Goal: Task Accomplishment & Management: Use online tool/utility

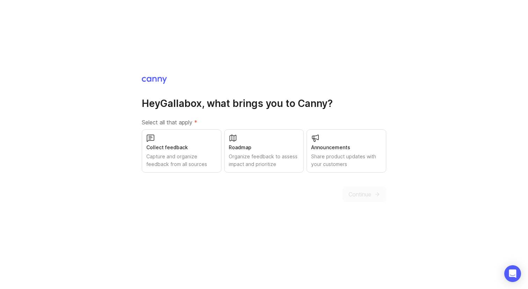
click at [199, 164] on div "Capture and organize feedback from all sources" at bounding box center [181, 160] width 71 height 15
click at [349, 194] on span "Continue" at bounding box center [360, 194] width 23 height 8
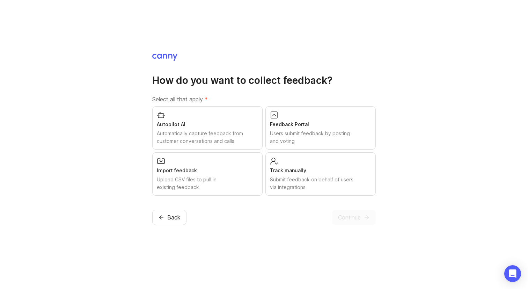
click at [363, 140] on div "Users submit feedback by posting and voting" at bounding box center [320, 137] width 101 height 15
click at [364, 217] on icon "submit" at bounding box center [367, 217] width 6 height 6
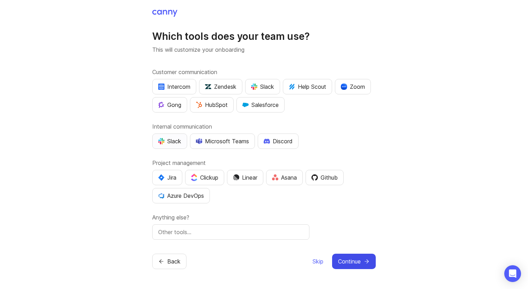
click at [177, 147] on button "Slack" at bounding box center [169, 140] width 35 height 15
click at [255, 183] on button "Linear" at bounding box center [245, 177] width 36 height 15
click at [340, 257] on span "Continue" at bounding box center [349, 261] width 23 height 8
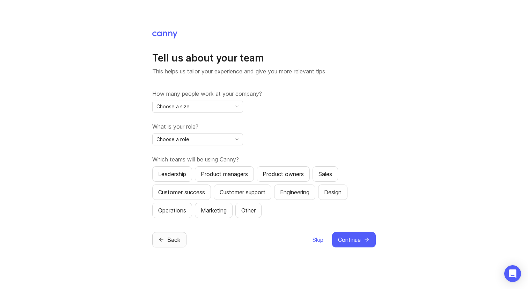
click at [185, 246] on button "Back" at bounding box center [169, 239] width 34 height 15
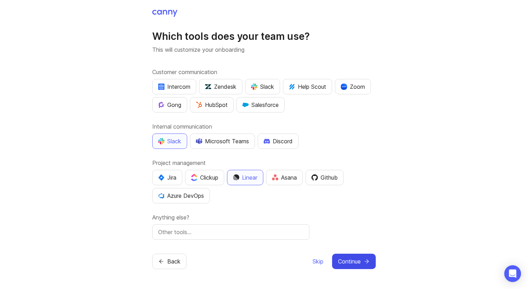
click at [352, 260] on span "Continue" at bounding box center [349, 261] width 23 height 8
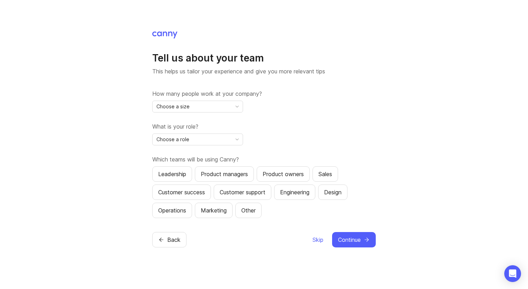
click at [232, 108] on icon "toggle icon" at bounding box center [237, 107] width 11 height 6
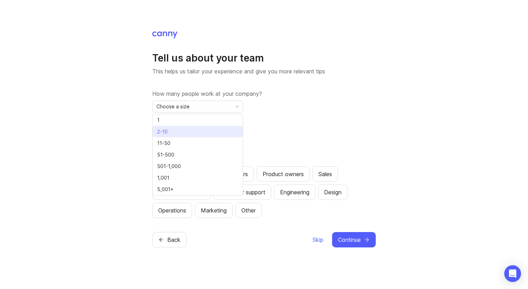
click at [211, 131] on li "2-10" at bounding box center [198, 132] width 90 height 12
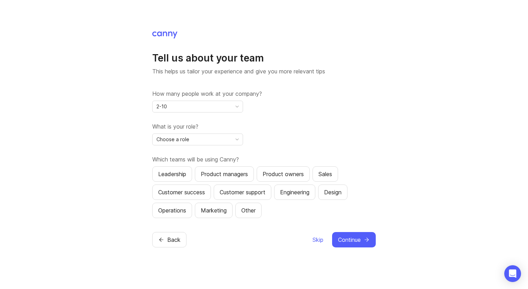
click at [232, 138] on icon "toggle icon" at bounding box center [237, 140] width 11 height 6
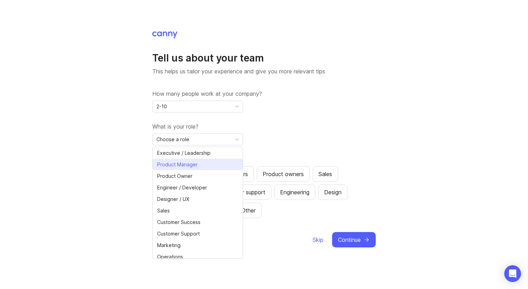
click at [211, 164] on li "Product Manager" at bounding box center [198, 165] width 90 height 12
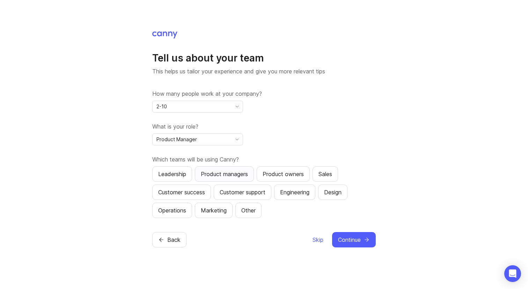
click at [246, 172] on div "Product managers" at bounding box center [224, 174] width 47 height 8
click at [356, 236] on span "Continue" at bounding box center [349, 240] width 23 height 8
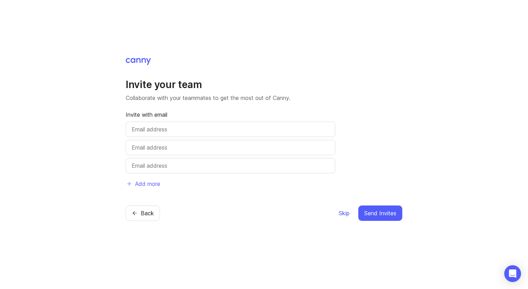
click at [346, 215] on span "Skip" at bounding box center [344, 213] width 11 height 8
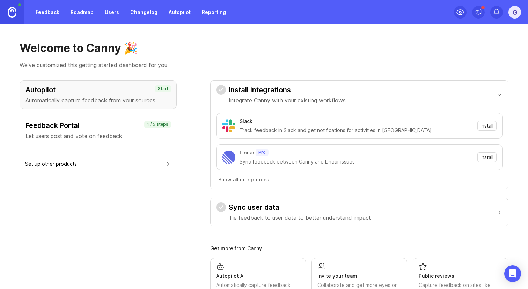
click at [157, 101] on p "Automatically capture feedback from your sources" at bounding box center [98, 100] width 145 height 8
click at [110, 136] on p "Let users post and vote on feedback" at bounding box center [98, 136] width 145 height 8
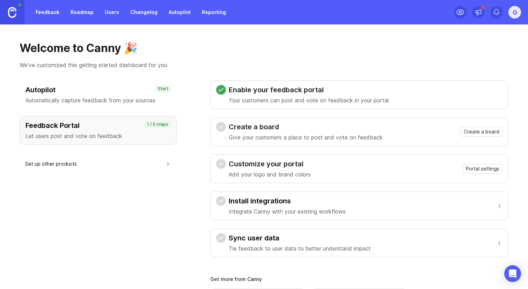
click at [115, 100] on p "Automatically capture feedback from your sources" at bounding box center [98, 100] width 145 height 8
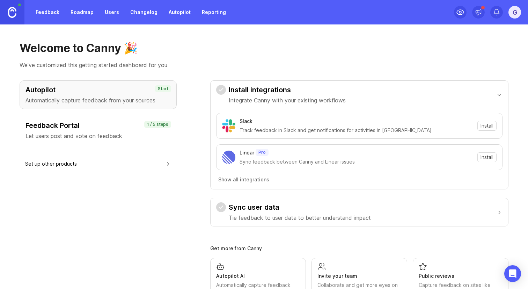
click at [112, 120] on div "Feedback Portal Let users post and vote on feedback 1 / 5 steps" at bounding box center [98, 130] width 157 height 29
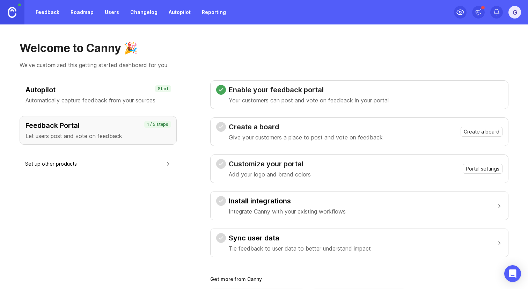
click at [118, 96] on p "Automatically capture feedback from your sources" at bounding box center [98, 100] width 145 height 8
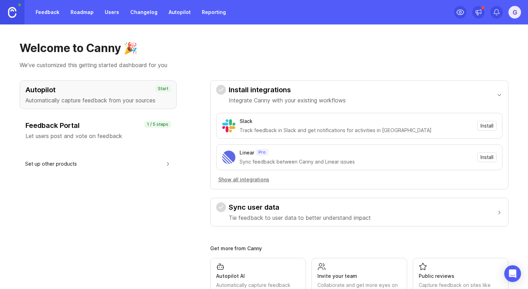
click at [513, 13] on div "G" at bounding box center [515, 12] width 13 height 13
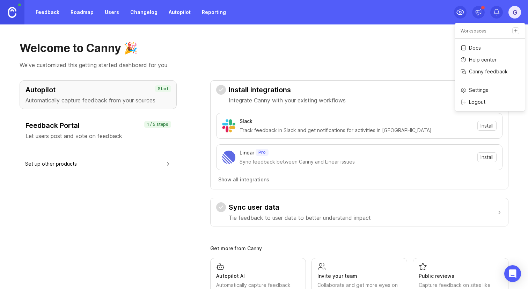
click at [479, 48] on p "Docs" at bounding box center [475, 47] width 12 height 7
click at [331, 35] on div "Welcome to Canny 🎉 We've customized this getting started dashboard for you Auto…" at bounding box center [264, 156] width 528 height 265
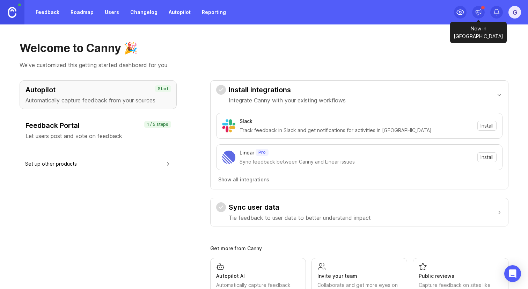
click at [479, 15] on icon at bounding box center [478, 12] width 7 height 7
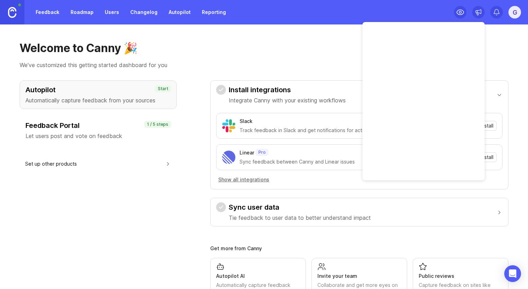
click at [348, 38] on div "Welcome to Canny 🎉 We've customized this getting started dashboard for you Auto…" at bounding box center [264, 156] width 528 height 265
click at [95, 94] on h3 "Autopilot" at bounding box center [98, 90] width 145 height 10
click at [91, 127] on h3 "Feedback Portal" at bounding box center [98, 126] width 145 height 10
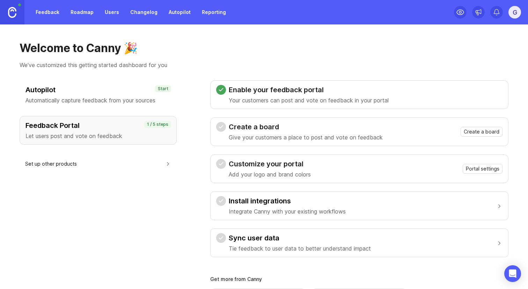
click at [82, 167] on button "Set up other products" at bounding box center [98, 164] width 146 height 16
click at [217, 38] on div "Welcome to Canny 🎉 We've customized this getting started dashboard for you Auto…" at bounding box center [264, 156] width 528 height 265
click at [276, 127] on h3 "Create a board" at bounding box center [306, 127] width 154 height 10
click at [480, 131] on span "Create a board" at bounding box center [482, 131] width 36 height 7
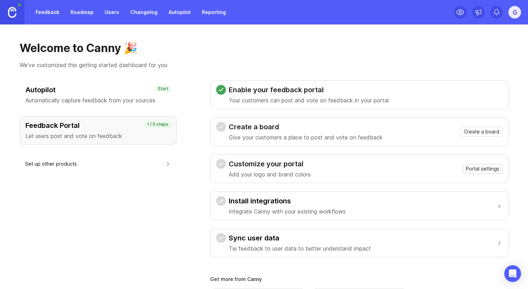
click at [473, 166] on span "Portal settings" at bounding box center [483, 168] width 34 height 7
click at [480, 167] on span "Portal settings" at bounding box center [483, 168] width 34 height 7
click at [485, 131] on span "Create a board" at bounding box center [482, 131] width 36 height 7
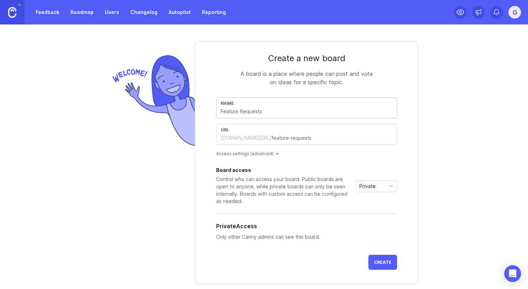
type input "A"
type input "a"
type input "AI"
type input "ai"
click at [395, 185] on icon "toggle icon" at bounding box center [391, 186] width 11 height 6
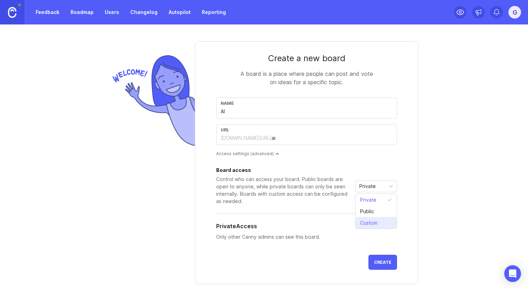
click at [380, 221] on span "Custom" at bounding box center [370, 223] width 20 height 8
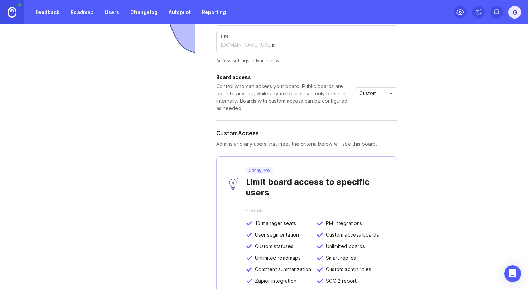
scroll to position [22, 0]
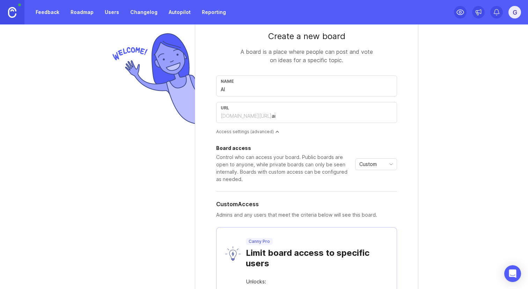
click at [383, 167] on div "Custom" at bounding box center [371, 164] width 30 height 11
click at [378, 186] on li "Public" at bounding box center [376, 189] width 41 height 12
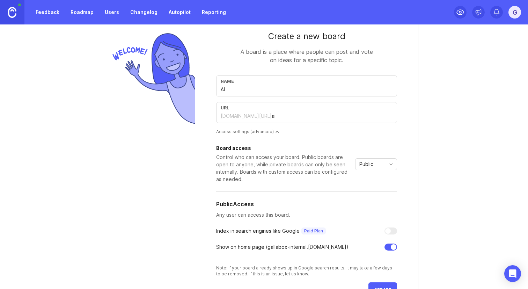
click at [421, 186] on div "Create a new board A board is a place where people can post and vote on ideas f…" at bounding box center [263, 189] width 335 height 374
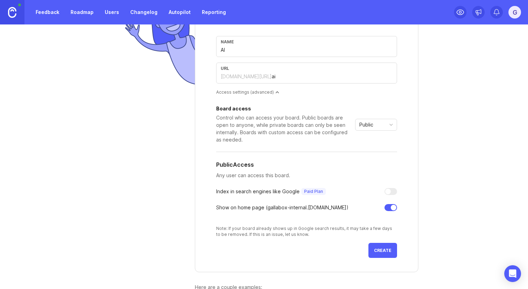
scroll to position [63, 0]
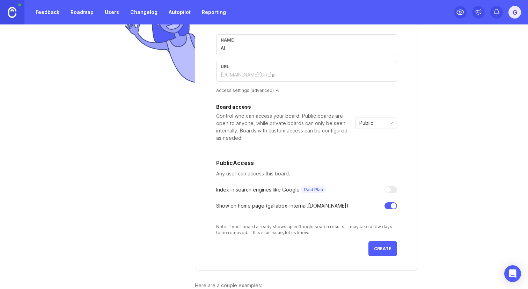
click at [392, 204] on div at bounding box center [394, 206] width 6 height 6
click at [392, 204] on div at bounding box center [391, 205] width 13 height 7
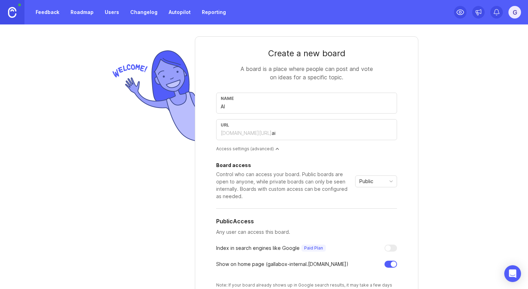
scroll to position [0, 0]
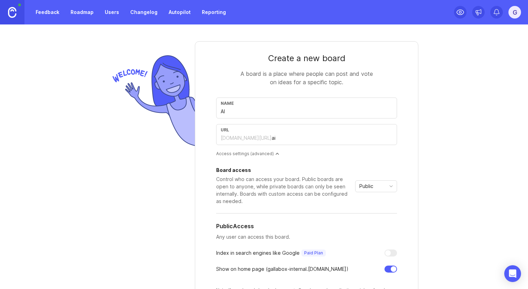
click at [389, 190] on div "Public" at bounding box center [376, 186] width 42 height 12
click at [385, 200] on li "Private" at bounding box center [376, 200] width 41 height 12
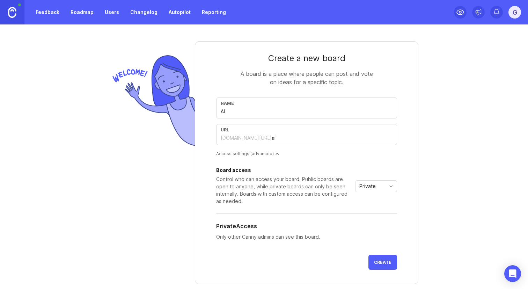
click at [387, 188] on icon "toggle icon" at bounding box center [391, 186] width 11 height 6
click at [380, 210] on li "Public" at bounding box center [376, 211] width 41 height 12
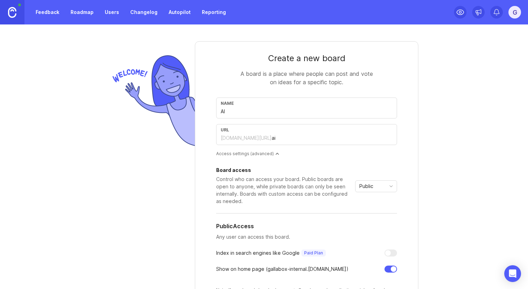
click at [246, 116] on div "Name AI" at bounding box center [306, 107] width 181 height 21
type input "A"
type input "a"
type input "C"
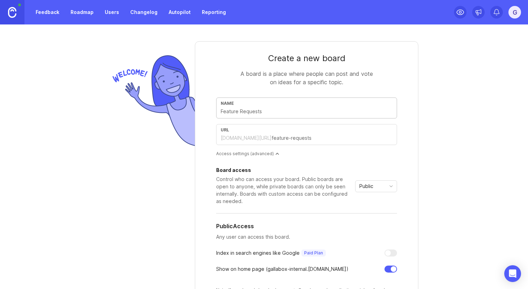
type input "c"
type input "Ca"
type input "ca"
type input "Cap"
type input "cap"
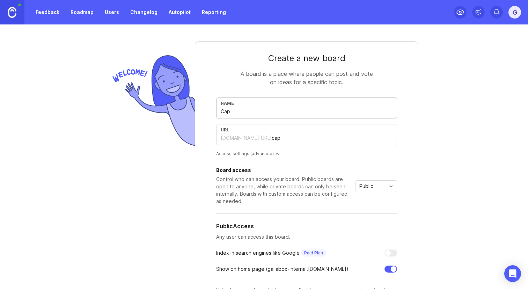
type input "Capt"
type input "capt"
type input "Captu"
type input "captu"
type input "Captur"
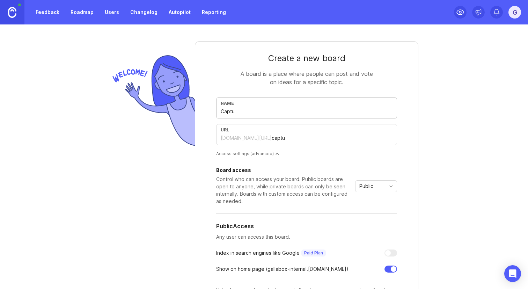
type input "captur"
type input "Capture"
type input "capture"
type input "Capture-L"
type input "capture-l"
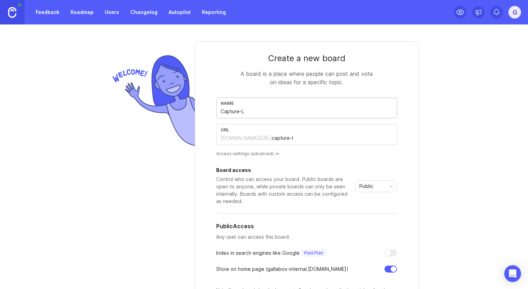
type input "Capture-Le"
type input "capture-le"
type input "Capture-Lea"
type input "capture-lea"
type input "Capture-Lead"
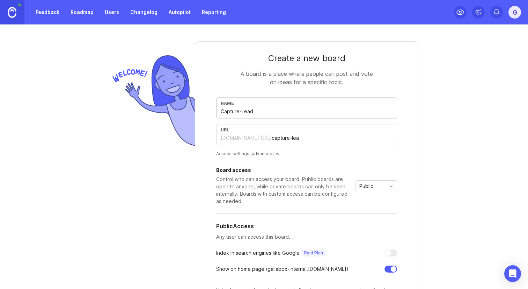
type input "capture-lead"
type input "Capture-Leads"
type input "capture-leads"
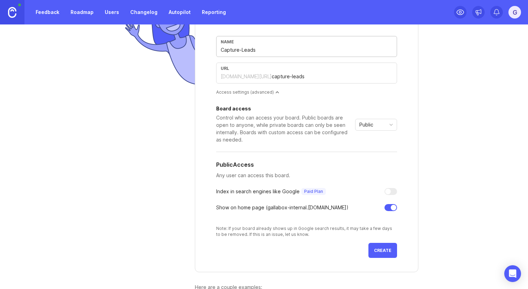
scroll to position [109, 0]
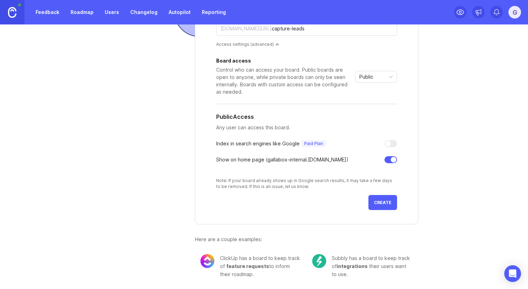
type input "Capture-Leads"
click at [383, 205] on button "Create" at bounding box center [383, 202] width 29 height 15
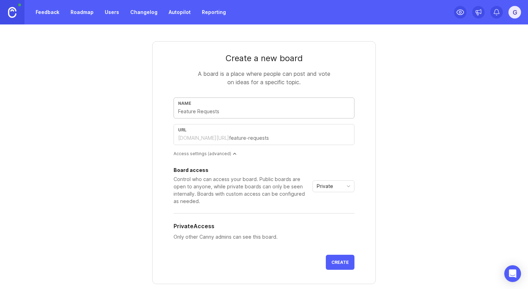
type input "Q"
type input "q"
type input "Qu"
type input "qu"
type input "Qua"
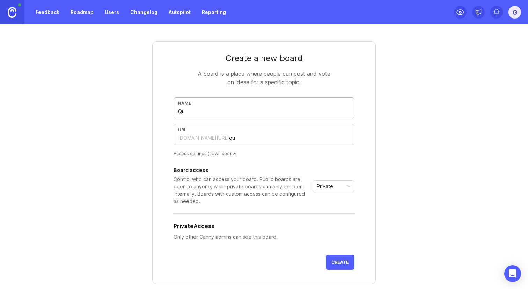
type input "qua"
type input "Qual"
type input "qual"
type input "Quali"
type input "quali"
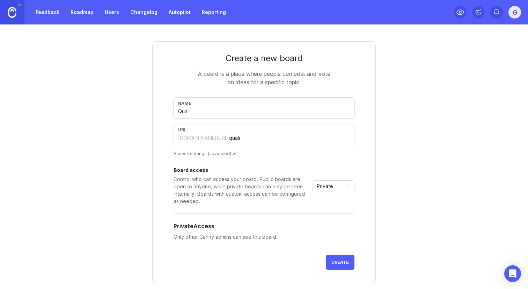
type input "Qualit"
type input "qualit"
type input "Quality"
type input "quality"
type input "Qualit"
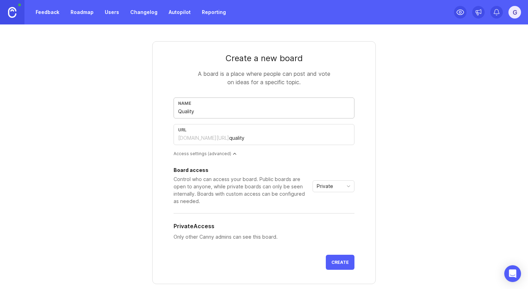
type input "qualit"
type input "Quali"
type input "quali"
type input "Qualif"
type input "qualif"
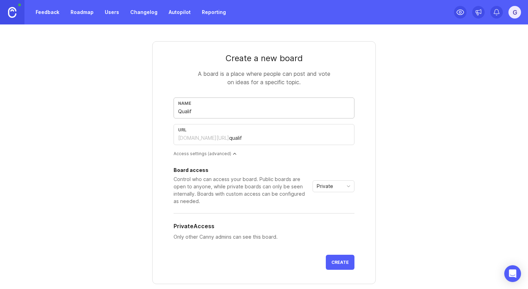
type input "Qualify"
type input "qualify"
type input "Qualify-L"
type input "qualify-l"
type input "Qualify-Le"
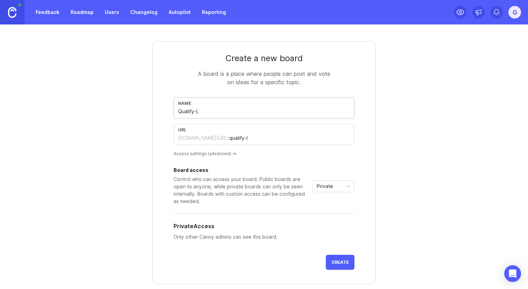
type input "qualify-le"
type input "Qualify-Lea"
type input "qualify-lea"
type input "Qualify-Lead"
type input "qualify-lead"
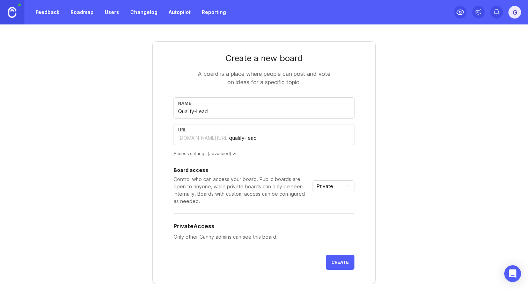
type input "Qualify-Leads"
type input "qualify-leads"
type input "Qualify-Leads"
click at [335, 182] on div "Private" at bounding box center [328, 186] width 30 height 11
click at [329, 210] on span "Public" at bounding box center [325, 212] width 14 height 8
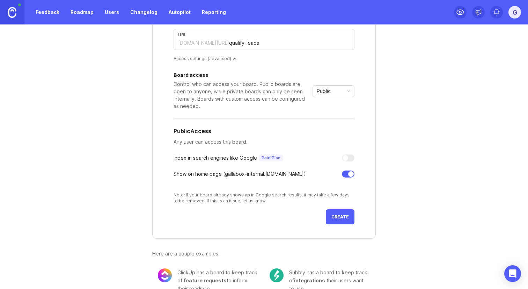
scroll to position [109, 0]
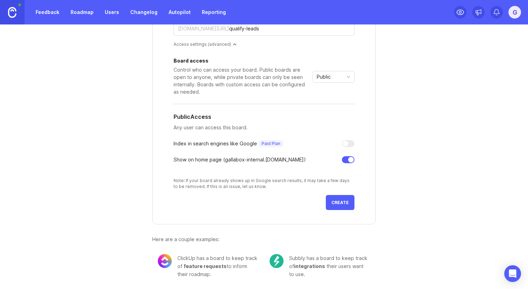
click at [344, 204] on span "Create" at bounding box center [340, 202] width 17 height 5
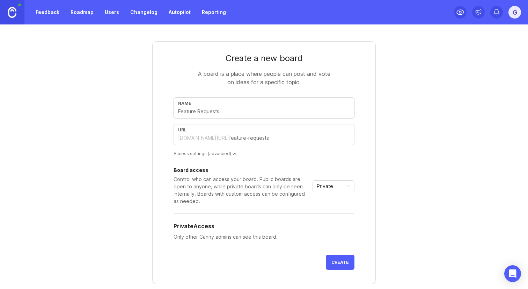
type input "N"
type input "n"
type input "Na"
type input "na"
type input "Nat"
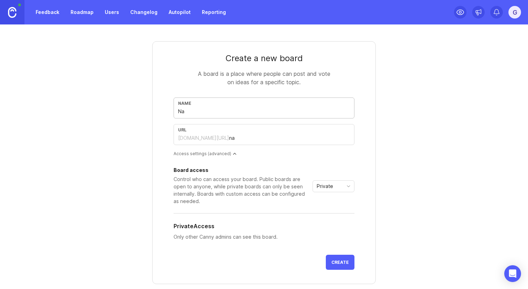
type input "nat"
type input "Natu"
type input "natu"
type input "Natur"
type input "natur"
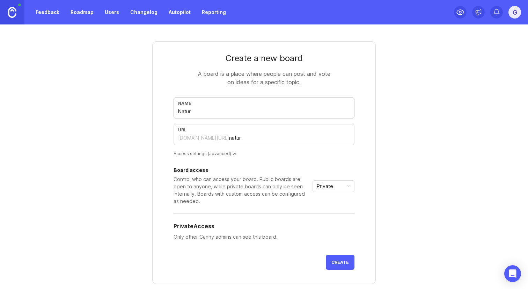
type input "Nature"
type input "nature"
type input "Natur"
type input "natur"
type input "Natu"
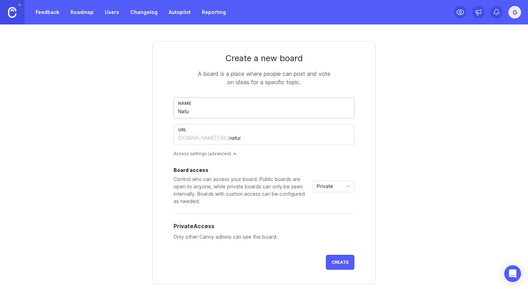
type input "natu"
type input "Nat"
type input "nat"
type input "Na"
type input "na"
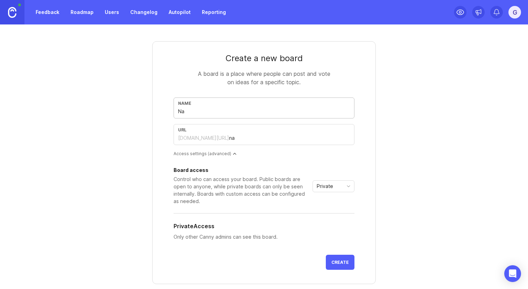
type input "N"
type input "n"
type input "Nu"
type input "nu"
type input "Nut"
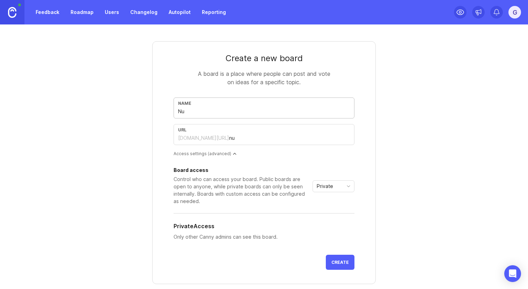
type input "nut"
type input "Nutu"
type input "nutu"
type input "Nutur"
type input "nutur"
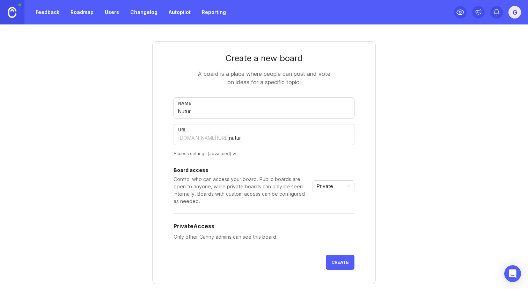
type input "Nuture"
type input "nuture"
type input "Nuture-F"
type input "nuture-f"
type input "Nuture-Fo"
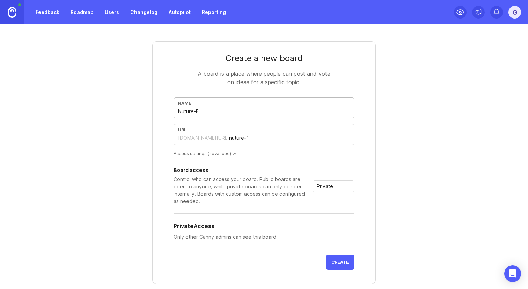
type input "nuture-fo"
type input "Nuture-Fol"
type input "nuture-fol"
type input "Nuture-Foll"
type input "nuture-foll"
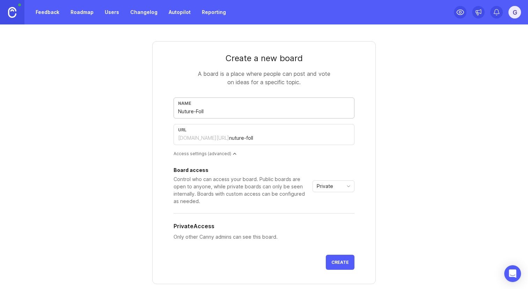
type input "Nuture-Follo"
type input "nuture-follo"
type input "Nuture-Follow"
type input "nuture-follow"
type input "Nuture-Followu"
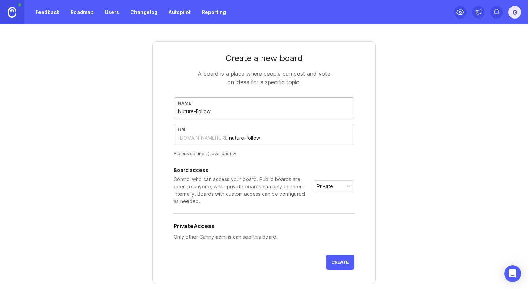
type input "nuture-followu"
type input "Nuture-Followup"
type input "nuture-followup"
type input "Nuture-Followup"
click at [345, 190] on span "toggle menu" at bounding box center [348, 186] width 11 height 8
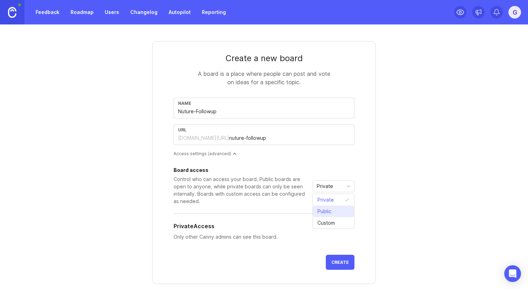
click at [339, 215] on li "Public" at bounding box center [333, 211] width 41 height 12
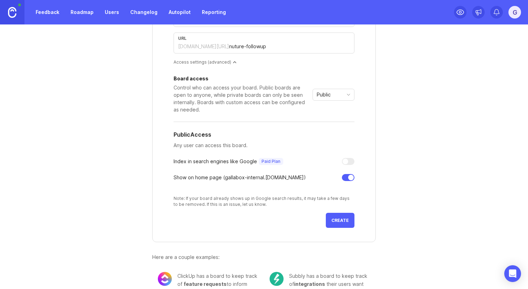
scroll to position [92, 0]
click at [341, 221] on span "Create" at bounding box center [340, 219] width 17 height 5
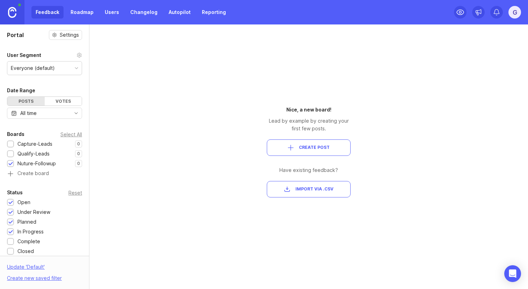
click at [79, 134] on div "Select All" at bounding box center [71, 134] width 22 height 4
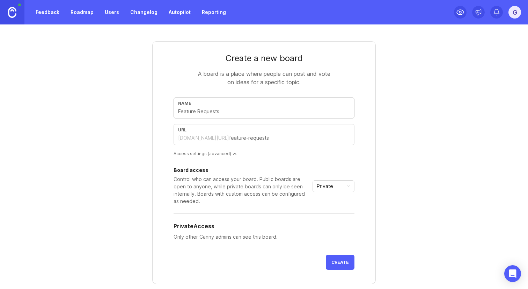
type input "C"
type input "c"
type input "Co"
type input "co"
type input "Con"
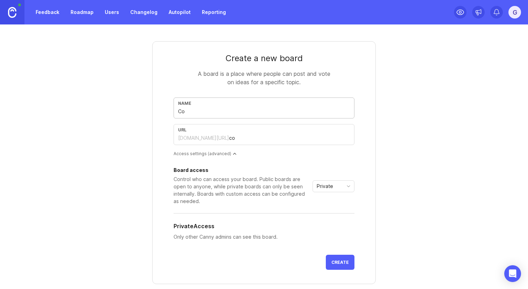
type input "con"
type input "Conv"
type input "conv"
type input "Conve"
type input "conve"
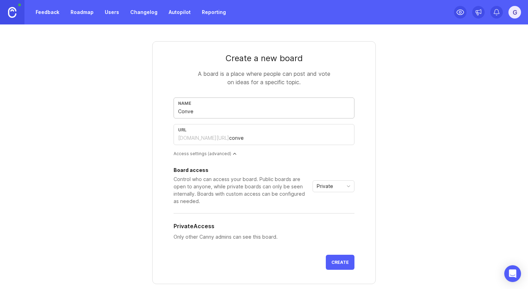
type input "Conver"
type input "conver"
type input "Convert"
type input "convert"
type input "Convert-L"
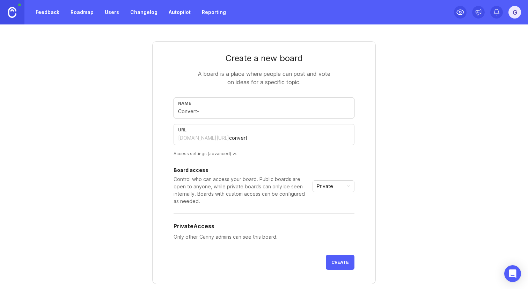
type input "convert-l"
type input "Convert-Le"
type input "convert-le"
type input "Convert-Lea"
type input "convert-lea"
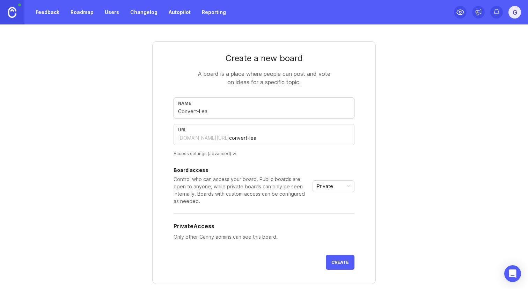
type input "Convert-Lead"
type input "convert-lead"
type input "Convert-Leads"
type input "convert-leads"
type input "Convert-Leads"
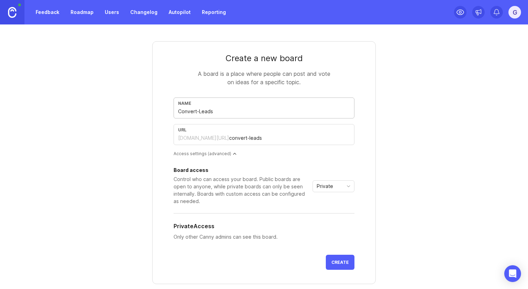
click at [335, 189] on div "Private" at bounding box center [328, 186] width 30 height 11
click at [335, 211] on li "Public" at bounding box center [333, 211] width 41 height 12
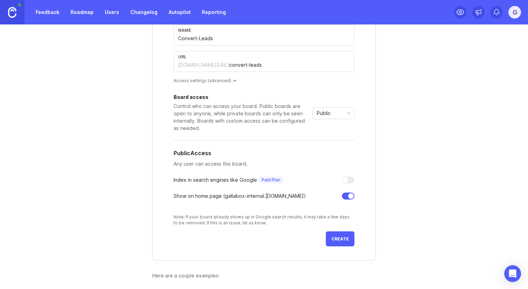
scroll to position [73, 0]
click at [340, 235] on button "Create" at bounding box center [340, 238] width 29 height 15
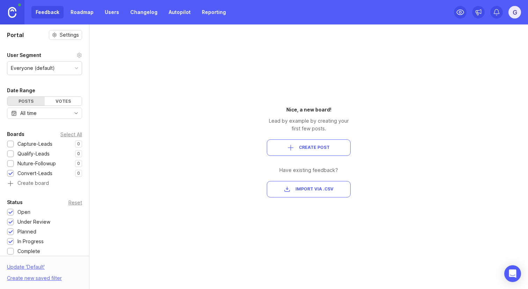
click at [71, 135] on div "Select All" at bounding box center [71, 134] width 22 height 4
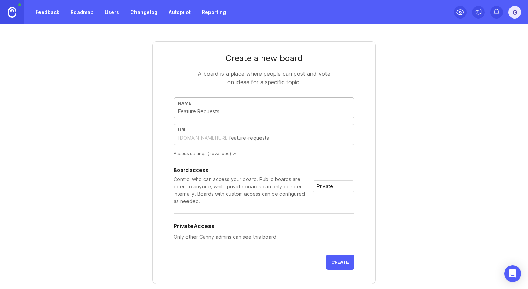
type input "A"
type input "a"
type input "AI"
type input "ai"
type input "AI-F"
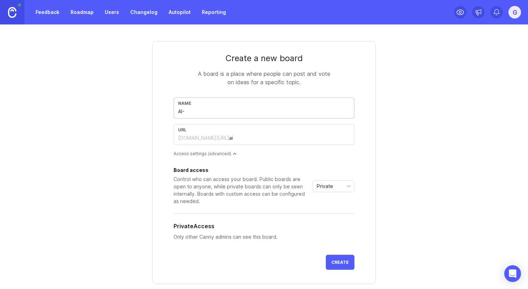
type input "ai-f"
type input "AI-Fi"
type input "ai-fi"
type input "AI-Fir"
type input "ai-fir"
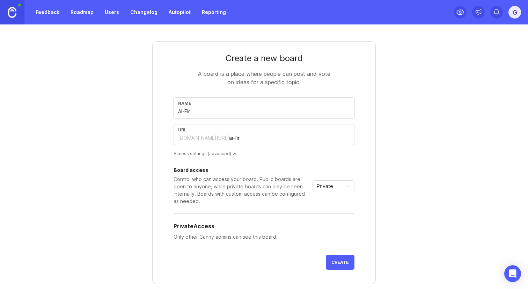
type input "AI-Firs"
type input "ai-firs"
type input "AI-First"
type input "ai-first"
click at [332, 189] on span "Private" at bounding box center [325, 186] width 16 height 8
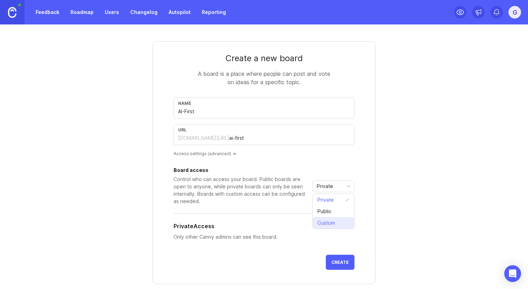
click at [332, 226] on span "Custom" at bounding box center [326, 223] width 17 height 8
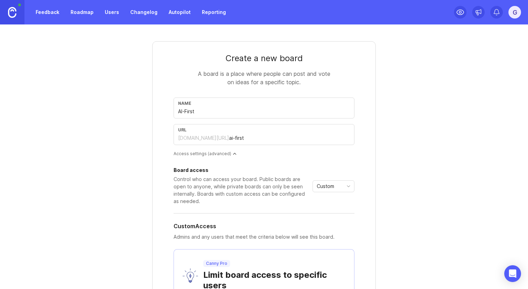
click at [183, 112] on input "AI-First" at bounding box center [264, 112] width 172 height 8
type input "AI"
type input "ai"
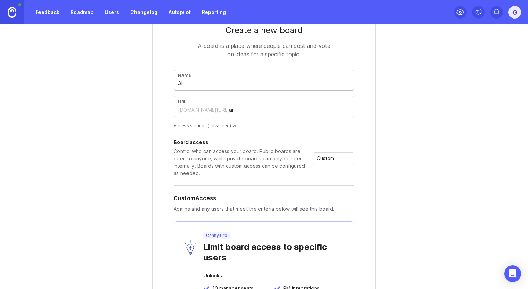
scroll to position [48, 0]
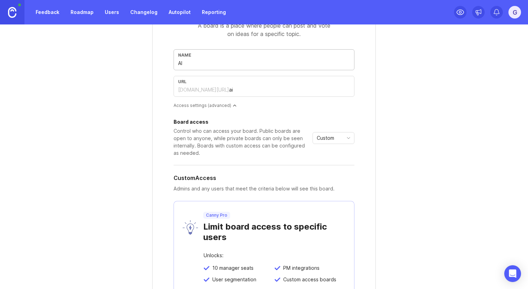
type input "AI"
click at [321, 142] on div "Custom" at bounding box center [328, 137] width 30 height 11
click at [325, 162] on span "Public" at bounding box center [325, 163] width 14 height 8
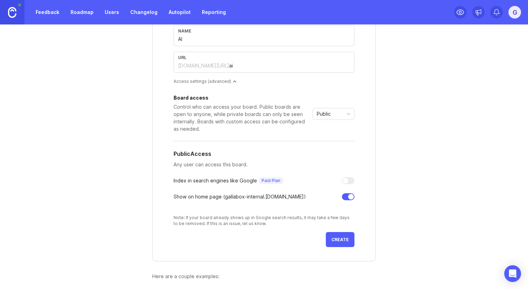
scroll to position [86, 0]
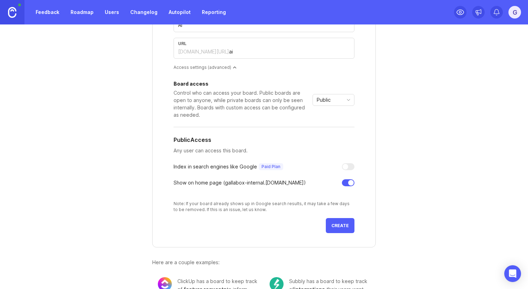
click at [341, 222] on button "Create" at bounding box center [340, 225] width 29 height 15
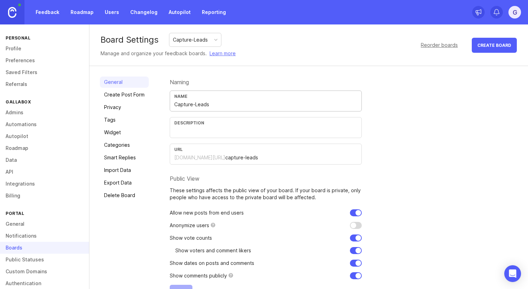
drag, startPoint x: 193, startPoint y: 107, endPoint x: 221, endPoint y: 106, distance: 28.0
click at [220, 106] on input "Capture-Leads" at bounding box center [265, 105] width 183 height 8
click at [140, 96] on link "Create Post Form" at bounding box center [124, 94] width 49 height 11
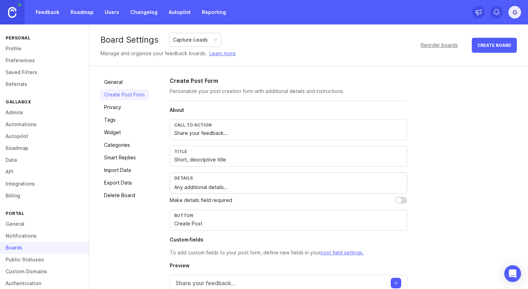
click at [130, 105] on link "Privacy" at bounding box center [124, 107] width 49 height 11
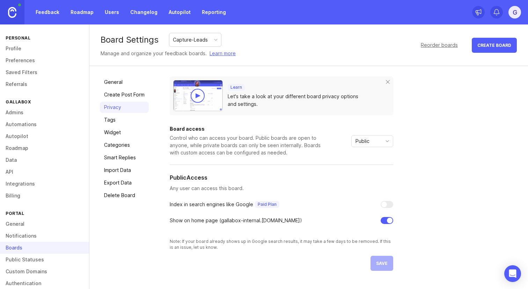
click at [127, 113] on div "General Create Post Form Privacy Tags Widget Categories Smart Replies Import Da…" at bounding box center [124, 174] width 49 height 194
click at [124, 120] on link "Tags" at bounding box center [124, 119] width 49 height 11
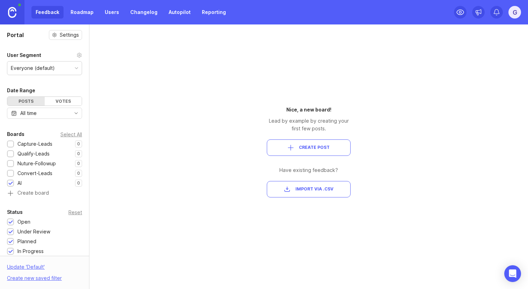
click at [68, 101] on div "Votes" at bounding box center [63, 101] width 37 height 9
click at [32, 99] on div "Posts" at bounding box center [25, 101] width 37 height 9
click at [86, 16] on link "Roadmap" at bounding box center [81, 12] width 31 height 13
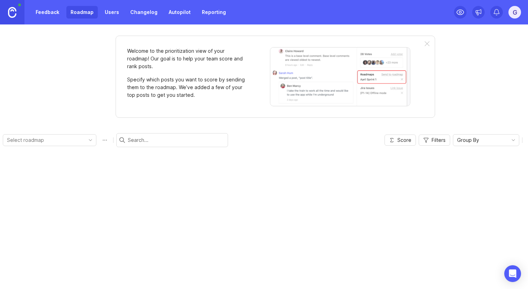
click at [124, 15] on div "Feedback Roadmap Users Changelog Autopilot Reporting" at bounding box center [130, 12] width 199 height 13
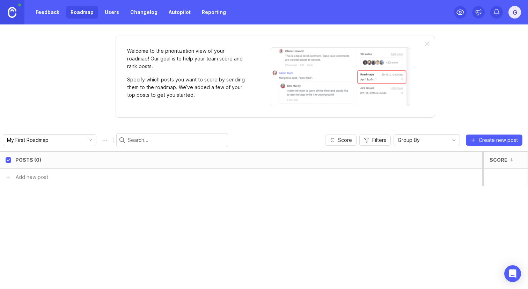
click at [114, 14] on link "Users" at bounding box center [112, 12] width 23 height 13
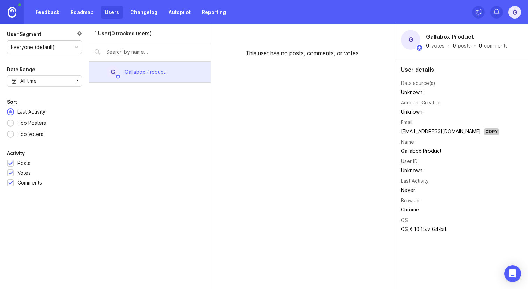
click at [138, 15] on link "Changelog" at bounding box center [144, 12] width 36 height 13
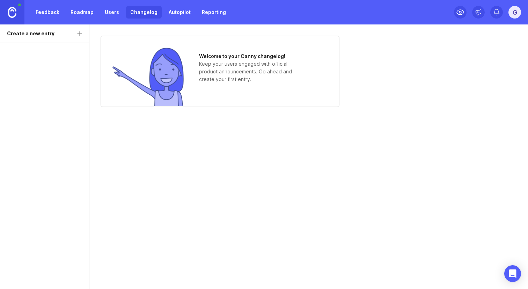
click at [171, 16] on link "Autopilot" at bounding box center [180, 12] width 30 height 13
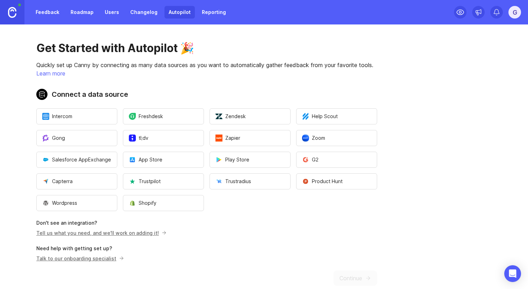
scroll to position [14, 0]
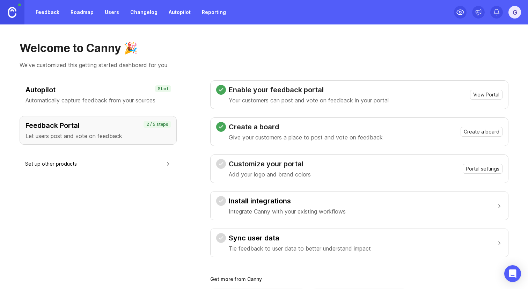
click at [450, 200] on button "Install integrations Integrate Canny with your existing workflows" at bounding box center [359, 206] width 287 height 28
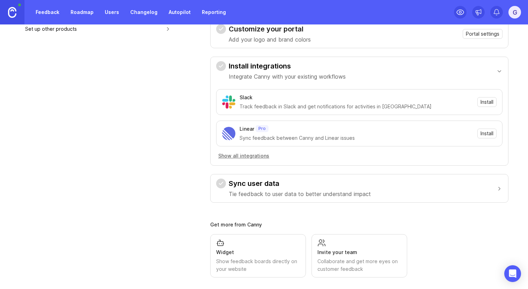
scroll to position [140, 0]
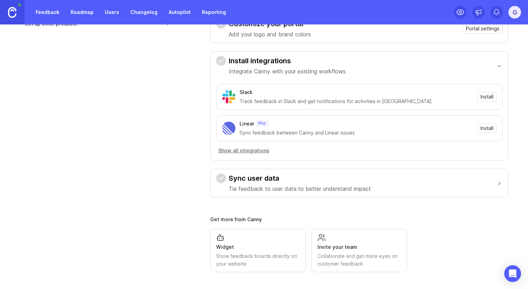
click at [454, 189] on button "Sync user data Tie feedback to user data to better understand impact" at bounding box center [359, 183] width 287 height 28
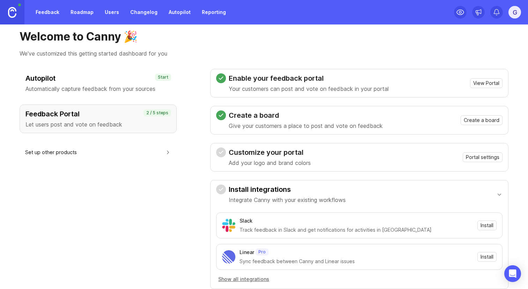
scroll to position [10, 0]
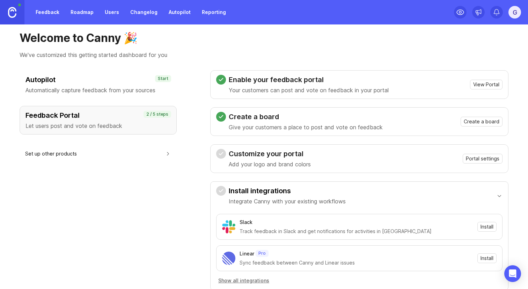
click at [441, 160] on div "Customize your portal Add your logo and brand colors Portal settings" at bounding box center [359, 159] width 287 height 20
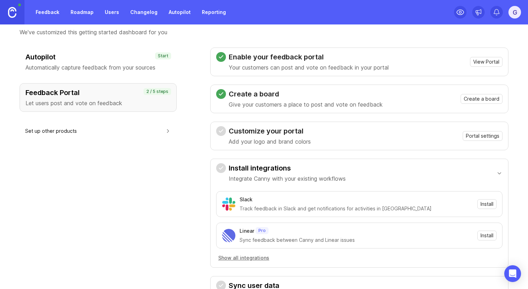
scroll to position [0, 0]
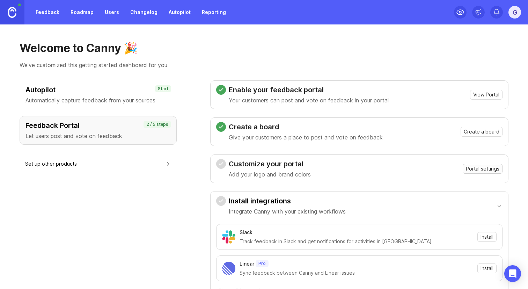
click at [475, 170] on span "Portal settings" at bounding box center [483, 168] width 34 height 7
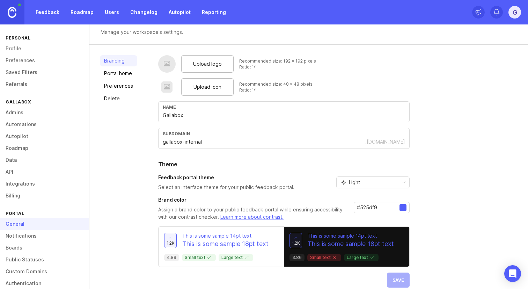
scroll to position [24, 0]
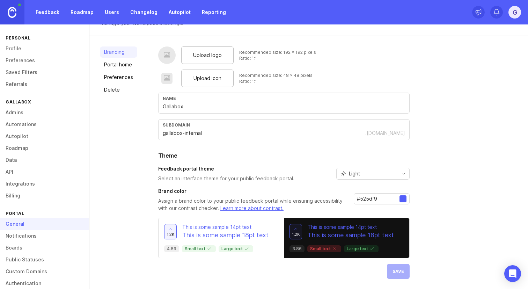
click at [229, 221] on div "1.2k This is some sample 14pt text This is some sample 18pt text 4.89 Small tex…" at bounding box center [221, 238] width 125 height 40
click at [233, 232] on p "This is some sample 18pt text" at bounding box center [225, 235] width 86 height 9
click at [81, 15] on link "Roadmap" at bounding box center [81, 12] width 31 height 13
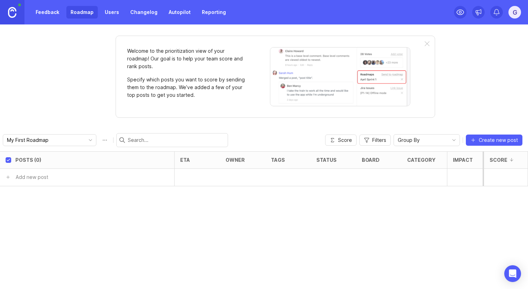
click at [47, 15] on link "Feedback" at bounding box center [47, 12] width 32 height 13
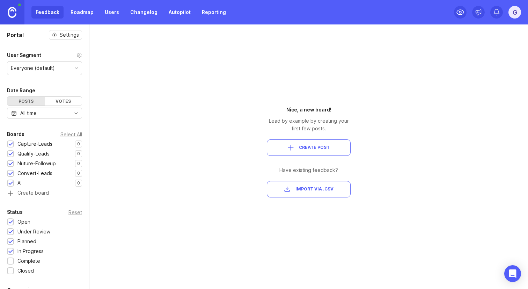
click at [108, 14] on link "Users" at bounding box center [112, 12] width 23 height 13
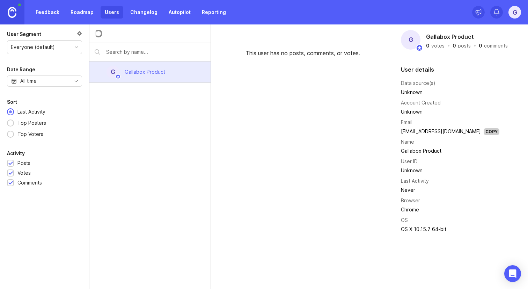
click at [95, 14] on link "Roadmap" at bounding box center [81, 12] width 31 height 13
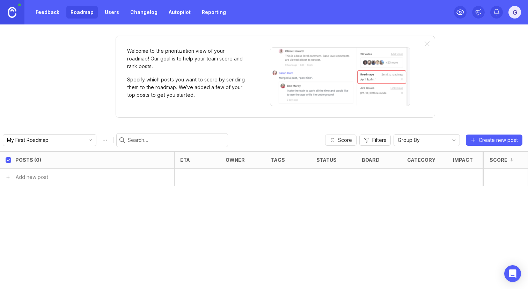
click at [48, 13] on link "Feedback" at bounding box center [47, 12] width 32 height 13
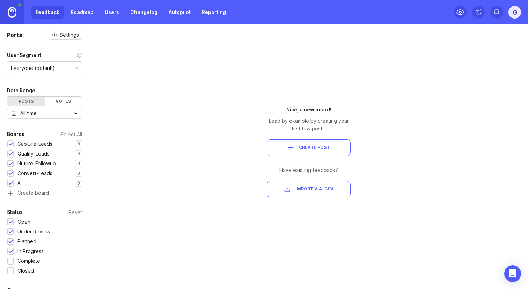
click at [213, 7] on link "Reporting" at bounding box center [214, 12] width 32 height 13
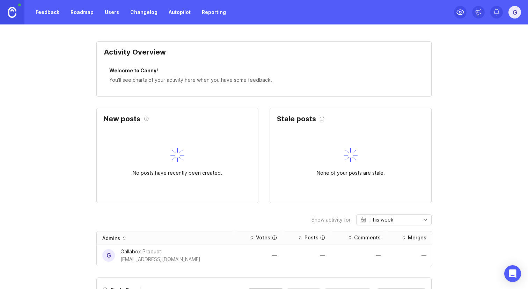
click at [91, 14] on link "Roadmap" at bounding box center [81, 12] width 31 height 13
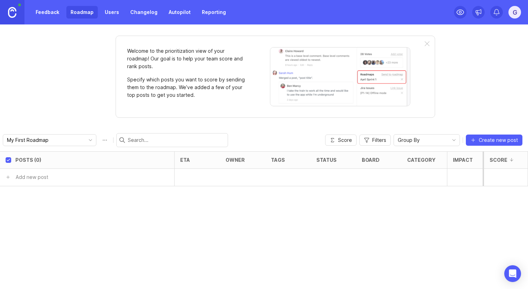
click at [430, 43] on div "Welcome to the prioritization view of your roadmap! Our goal is to help your te…" at bounding box center [276, 77] width 320 height 82
click at [427, 45] on div at bounding box center [427, 44] width 5 height 6
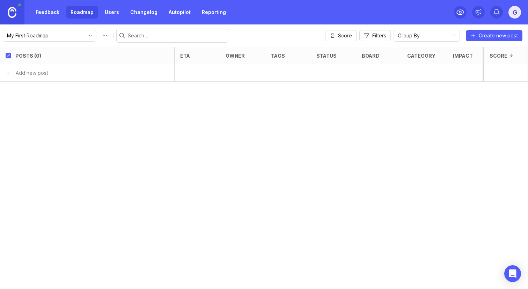
click at [258, 79] on div at bounding box center [242, 72] width 45 height 17
click at [55, 9] on link "Feedback" at bounding box center [47, 12] width 32 height 13
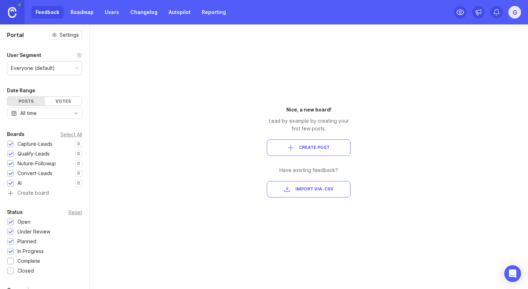
click at [58, 67] on div "Everyone (default)" at bounding box center [44, 68] width 74 height 13
click at [80, 54] on icon at bounding box center [80, 55] width 6 height 6
click at [291, 146] on div "button" at bounding box center [291, 148] width 6 height 6
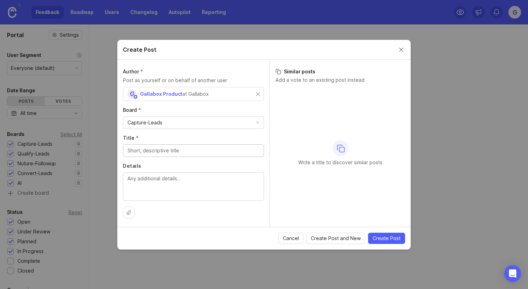
click at [399, 48] on button "Close create post modal" at bounding box center [402, 50] width 8 height 8
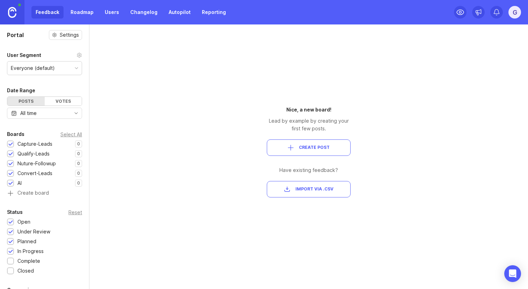
click at [190, 11] on link "Autopilot" at bounding box center [180, 12] width 30 height 13
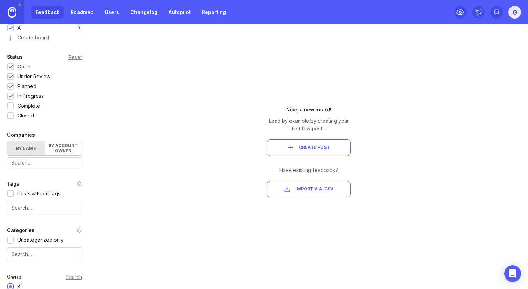
scroll to position [185, 0]
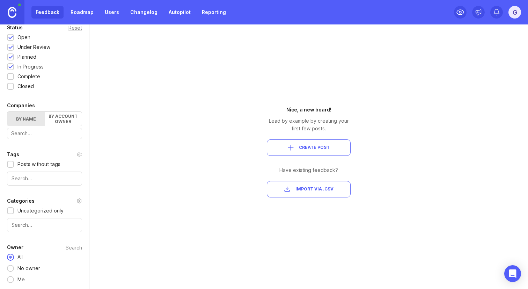
click at [79, 16] on link "Roadmap" at bounding box center [81, 12] width 31 height 13
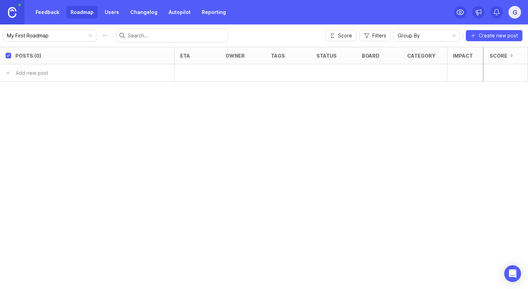
click at [106, 13] on link "Users" at bounding box center [112, 12] width 23 height 13
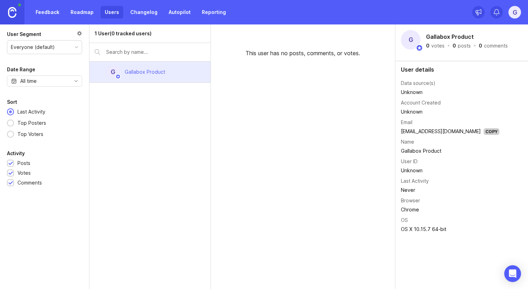
click at [140, 12] on link "Changelog" at bounding box center [144, 12] width 36 height 13
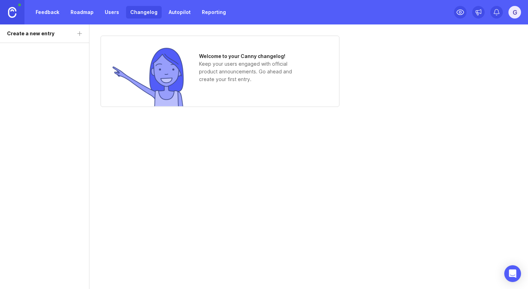
click at [52, 8] on link "Feedback" at bounding box center [47, 12] width 32 height 13
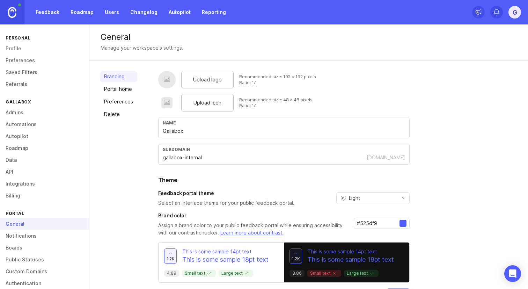
click at [115, 91] on link "Portal home" at bounding box center [118, 89] width 37 height 11
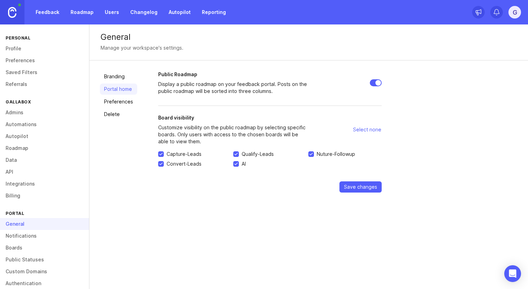
click at [113, 97] on link "Preferences" at bounding box center [118, 101] width 37 height 11
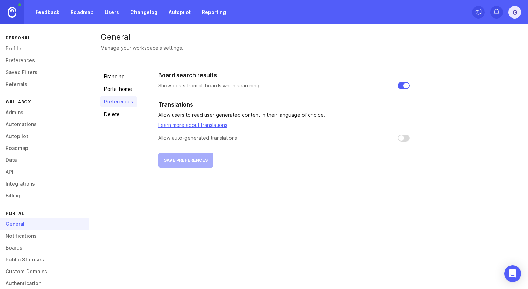
click at [114, 109] on link "Delete" at bounding box center [118, 114] width 37 height 11
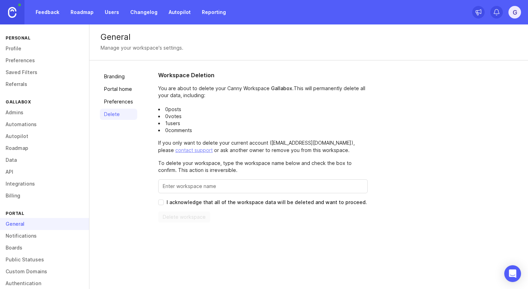
scroll to position [21, 0]
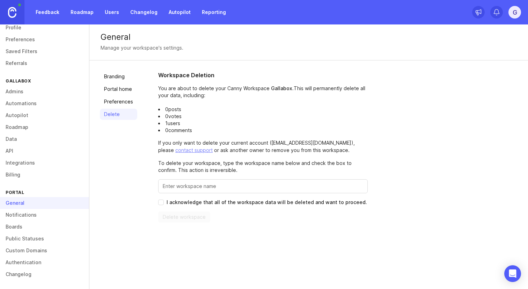
click at [45, 217] on link "Notifications" at bounding box center [44, 215] width 89 height 12
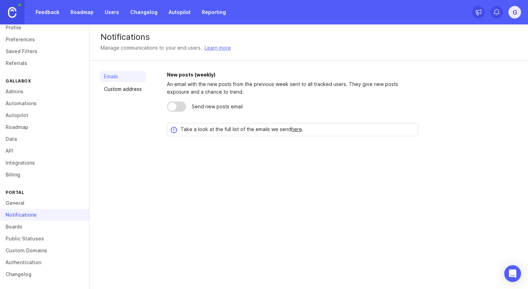
click at [37, 226] on link "Boards" at bounding box center [44, 227] width 89 height 12
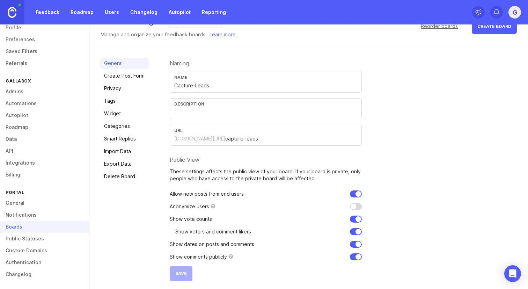
scroll to position [21, 0]
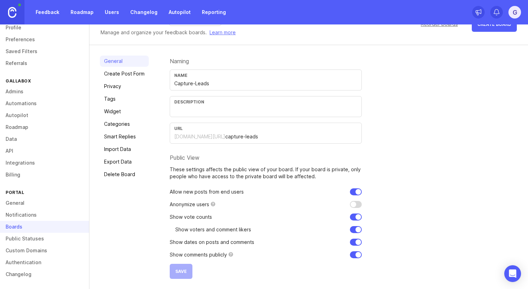
click at [357, 202] on input "checkbox" at bounding box center [356, 204] width 12 height 7
checkbox input "false"
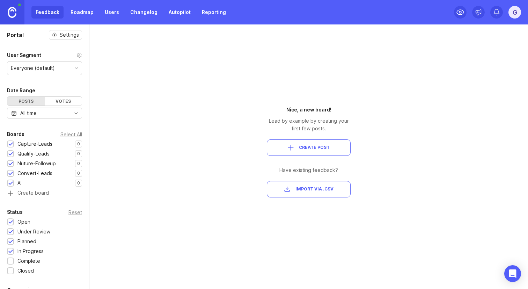
click at [71, 100] on div "Votes" at bounding box center [63, 101] width 37 height 9
click at [38, 99] on div "Posts" at bounding box center [25, 101] width 37 height 9
click at [318, 150] on span "Create Post" at bounding box center [314, 148] width 31 height 6
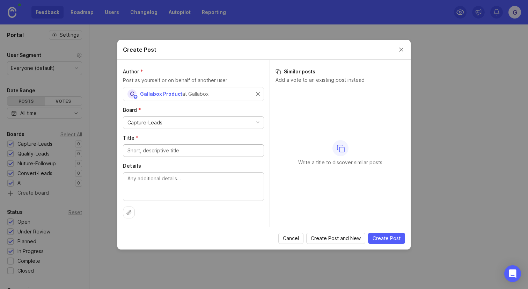
click at [250, 118] on div "Capture-Leads" at bounding box center [193, 123] width 140 height 12
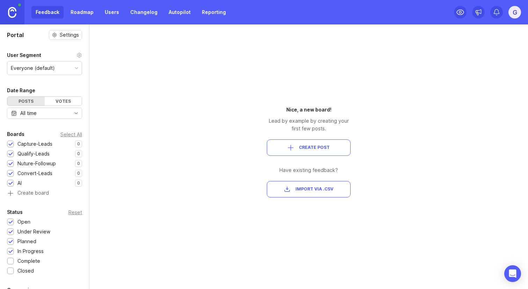
click at [322, 151] on button "Create Post" at bounding box center [309, 147] width 84 height 16
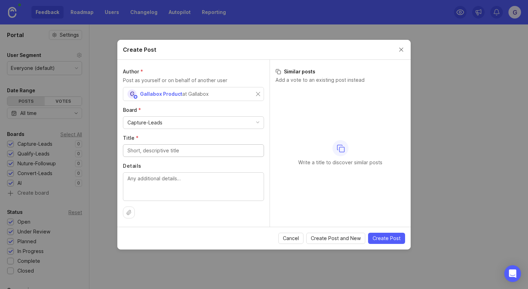
click at [401, 49] on button "Close create post modal" at bounding box center [402, 50] width 8 height 8
